Goal: Information Seeking & Learning: Compare options

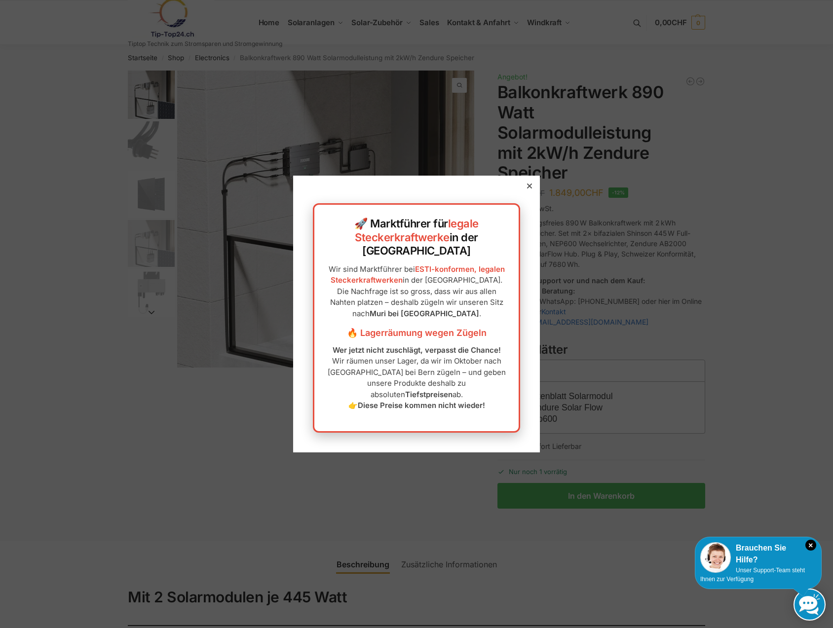
click at [527, 189] on icon at bounding box center [529, 186] width 5 height 5
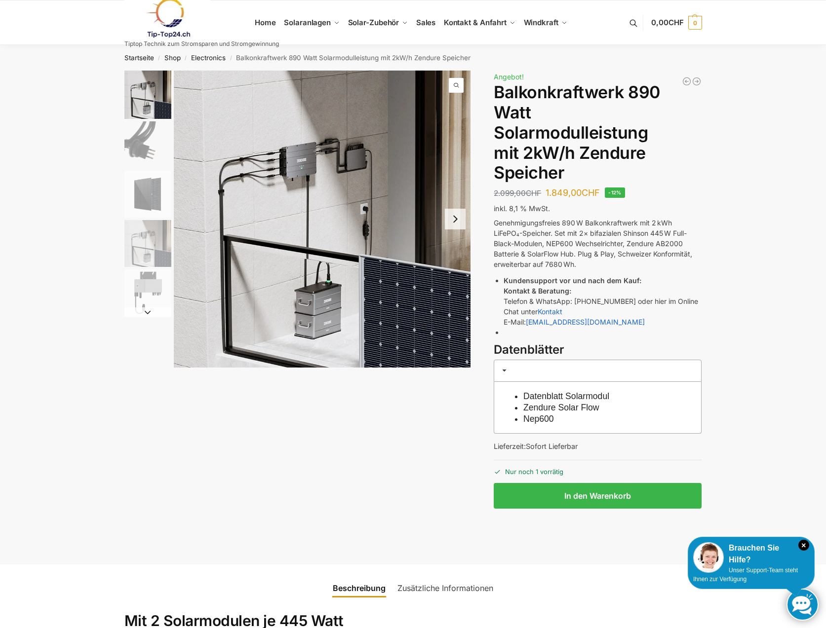
click at [136, 148] on img "2 / 5" at bounding box center [147, 144] width 47 height 47
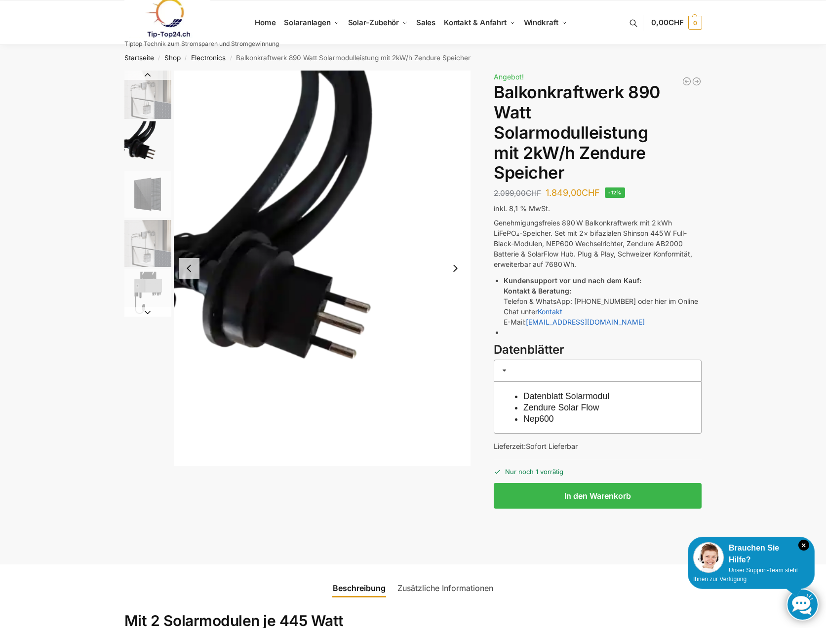
click at [143, 199] on img "3 / 5" at bounding box center [147, 194] width 47 height 47
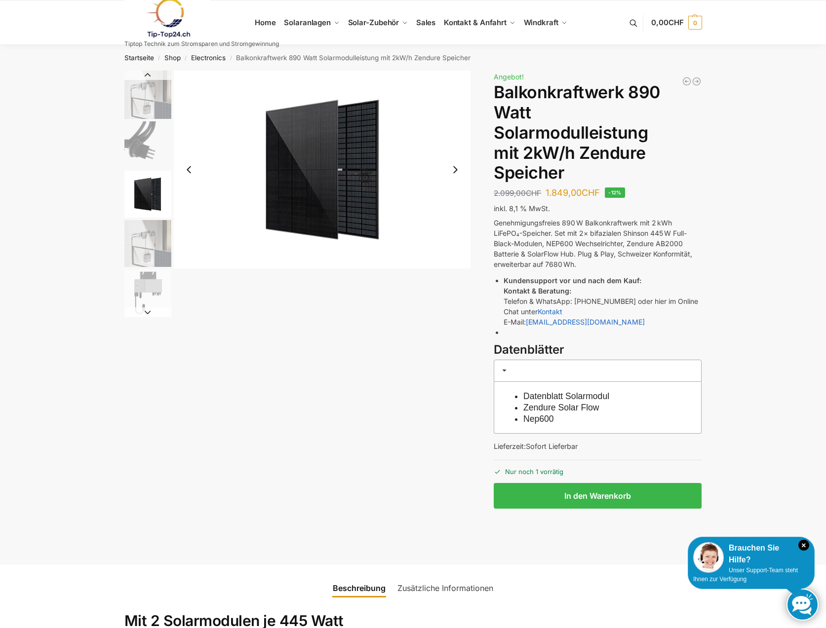
click at [150, 246] on img "4 / 5" at bounding box center [147, 243] width 47 height 47
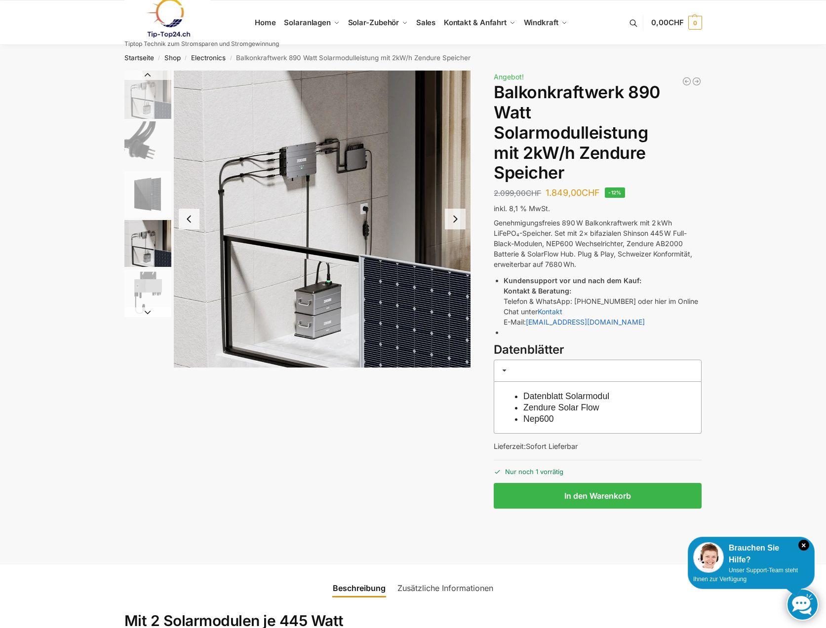
click at [155, 290] on img "5 / 5" at bounding box center [147, 292] width 47 height 47
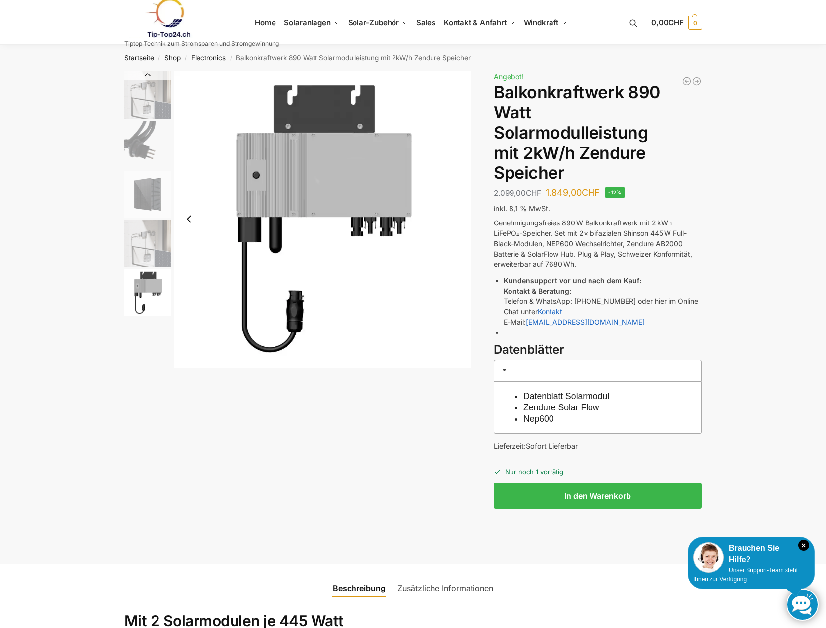
click at [150, 245] on img "4 / 5" at bounding box center [147, 243] width 47 height 47
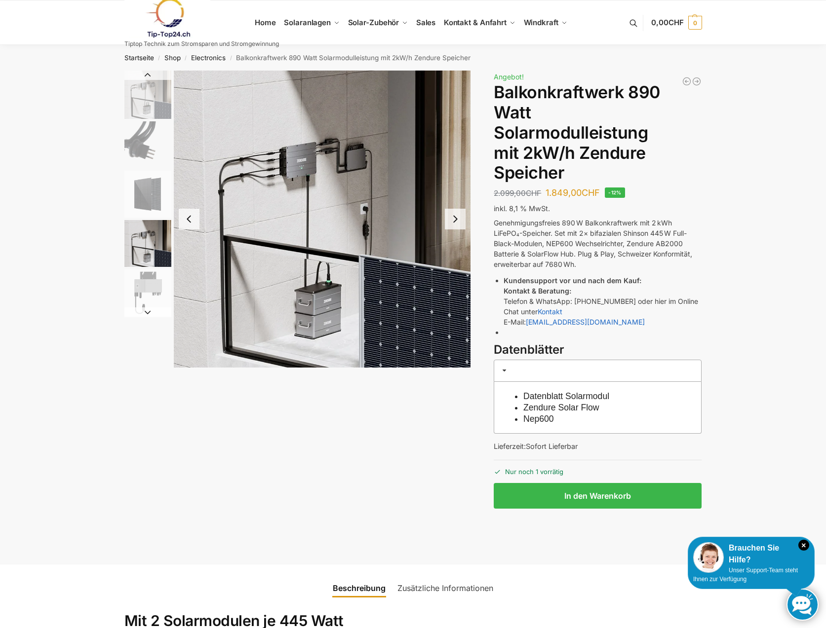
click at [149, 96] on img "1 / 5" at bounding box center [147, 95] width 47 height 48
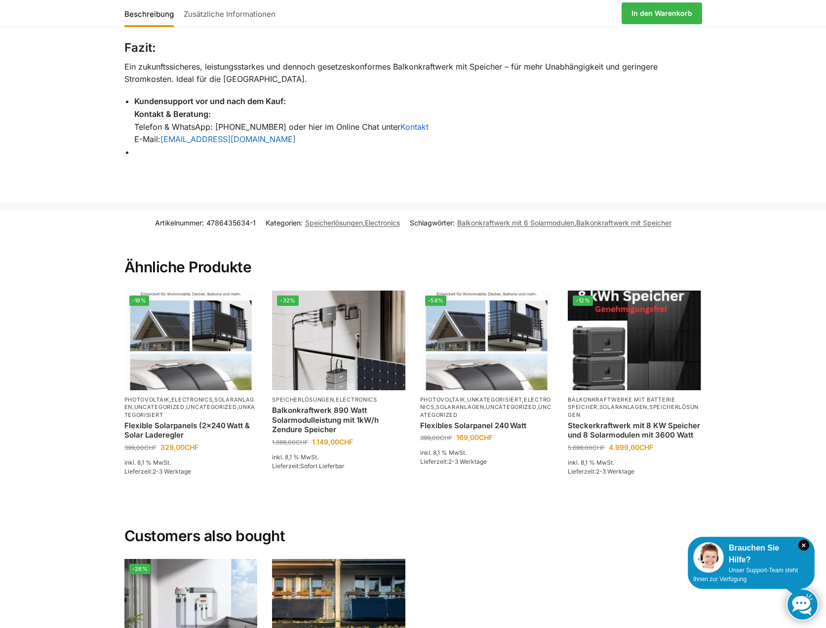
scroll to position [1628, 0]
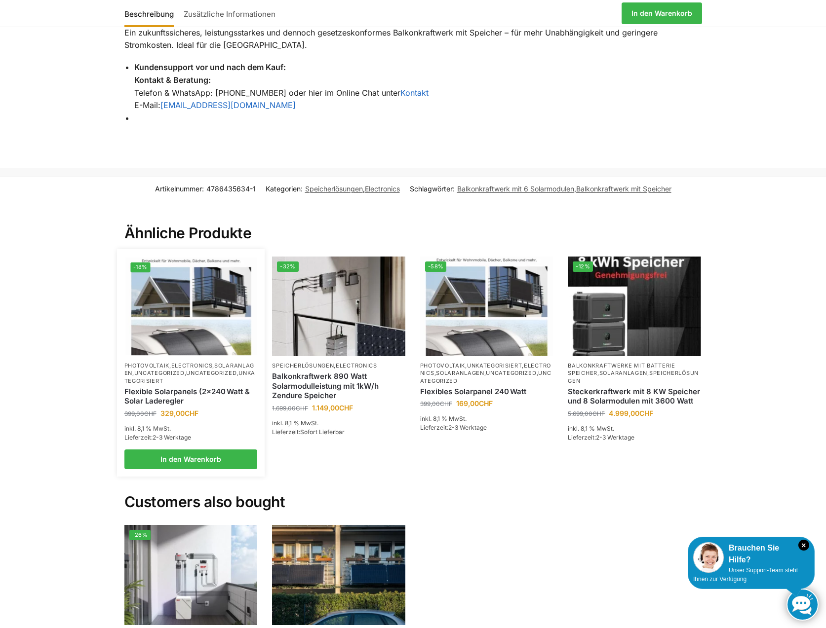
click at [179, 286] on img at bounding box center [190, 306] width 131 height 98
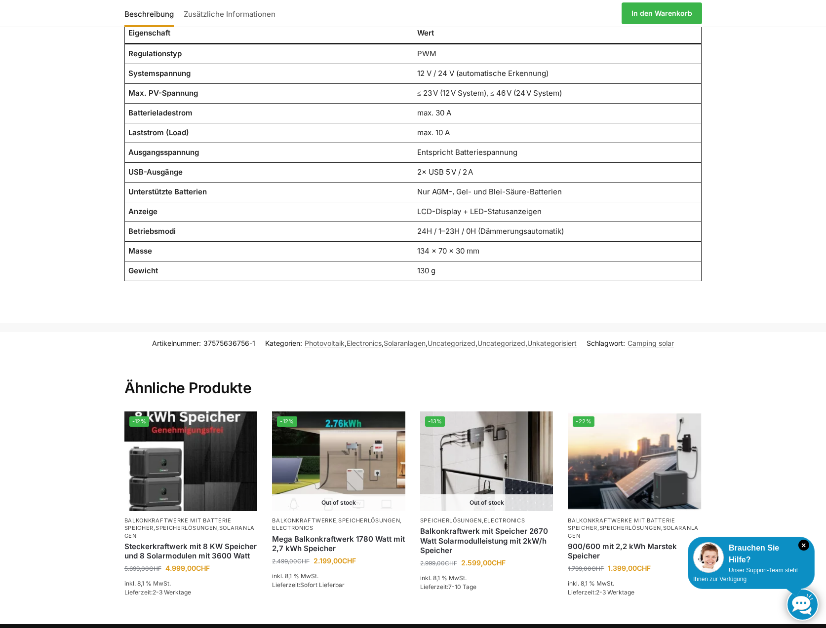
scroll to position [1332, 0]
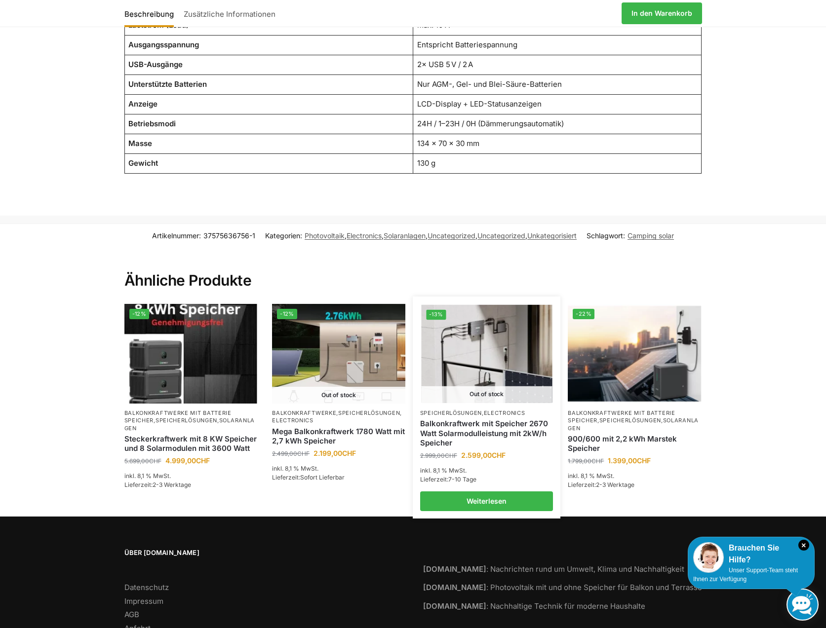
click at [482, 360] on img at bounding box center [486, 353] width 131 height 98
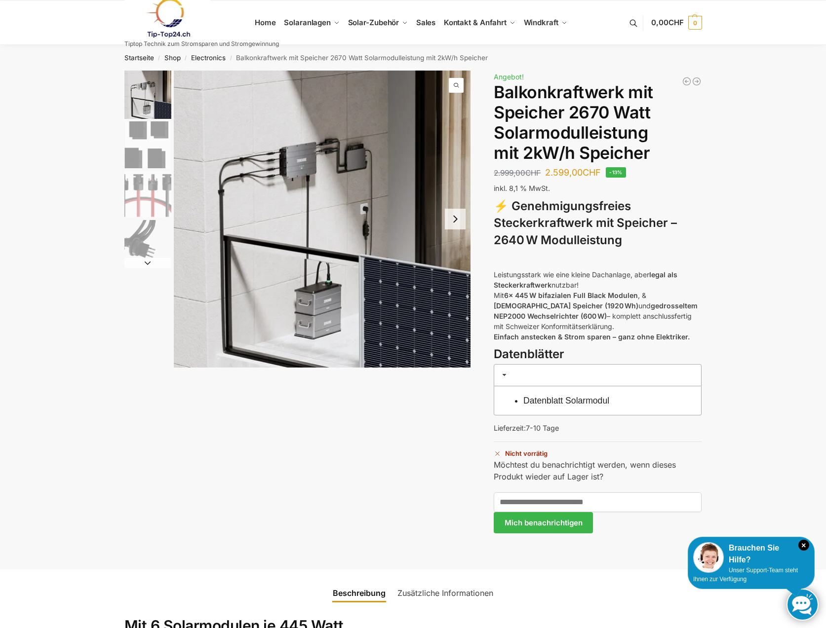
click at [142, 139] on img "2 / 4" at bounding box center [147, 144] width 47 height 47
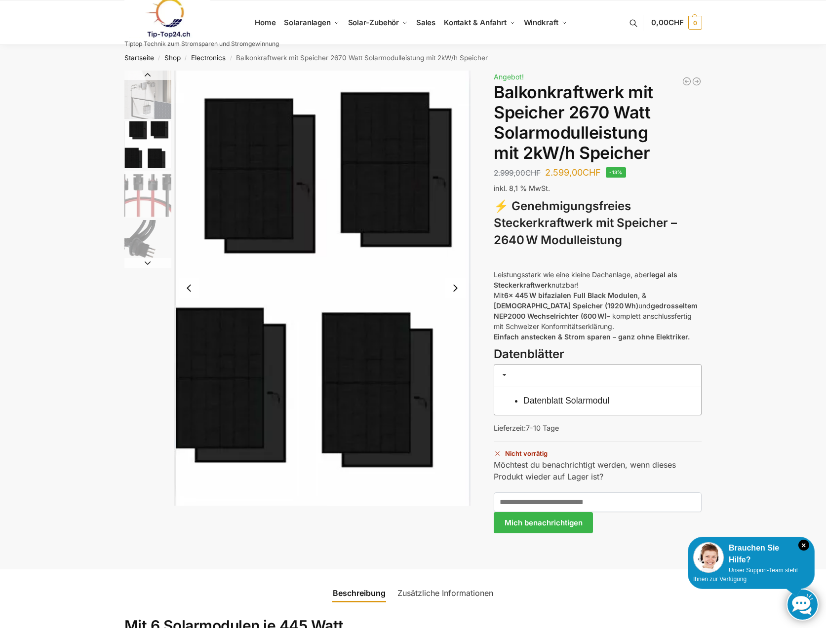
click at [147, 196] on img "3 / 4" at bounding box center [147, 194] width 47 height 47
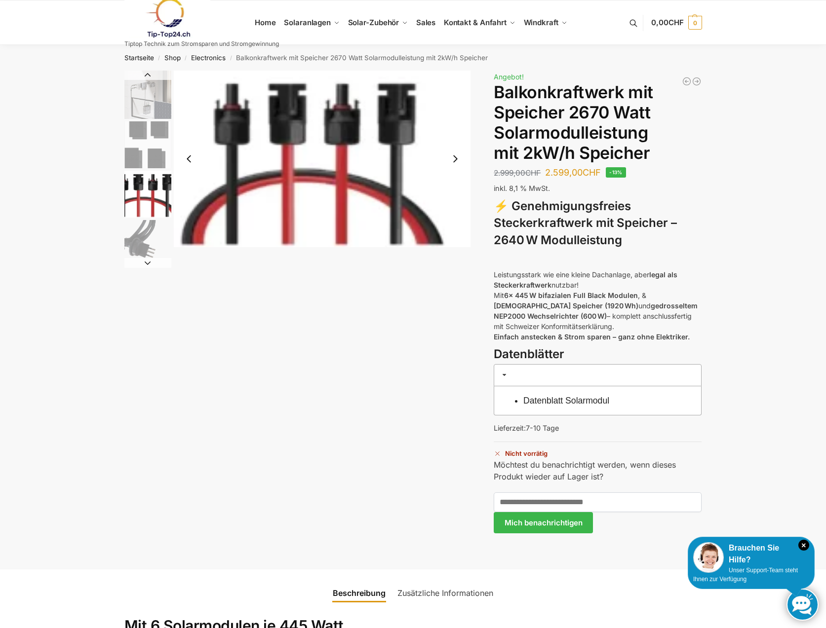
click at [147, 244] on img "4 / 4" at bounding box center [147, 243] width 47 height 47
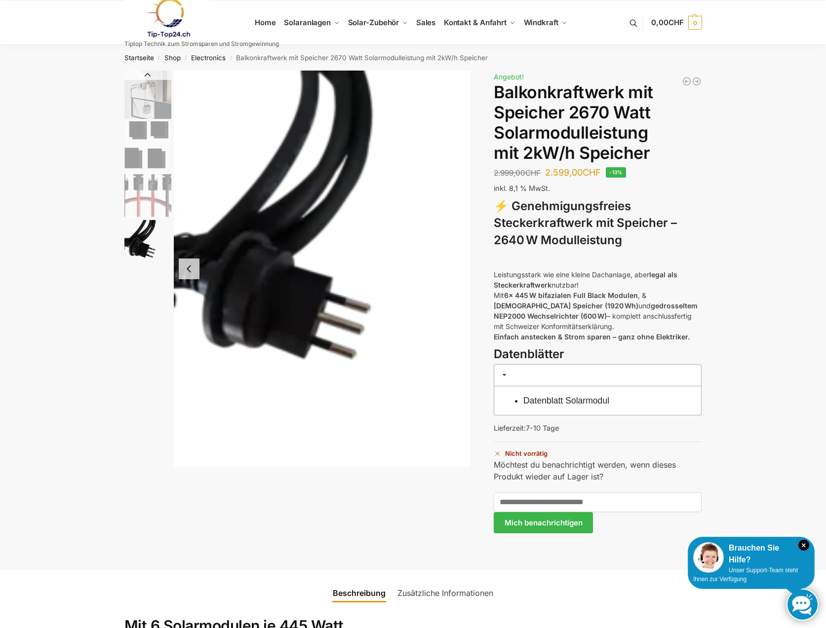
click at [149, 99] on img "1 / 4" at bounding box center [147, 95] width 47 height 48
